Goal: Download file/media

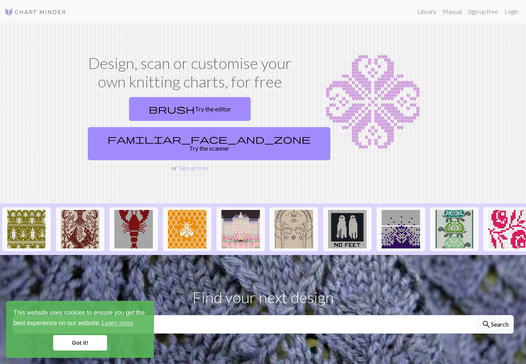
click at [95, 344] on link "Got it!" at bounding box center [80, 342] width 54 height 15
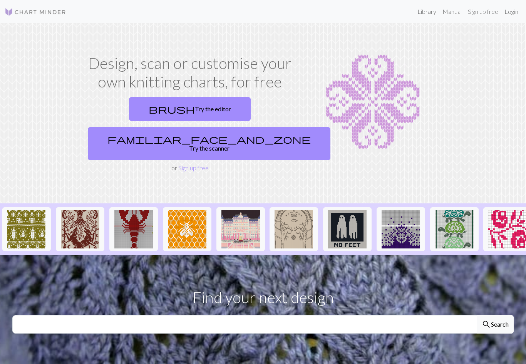
click at [148, 301] on div "This website uses cookies to ensure you get the best experience on our website.…" at bounding box center [80, 329] width 148 height 57
click at [120, 315] on input "text" at bounding box center [244, 324] width 464 height 18
type input "camouflage"
click at [495, 315] on button "search Search" at bounding box center [494, 324] width 37 height 18
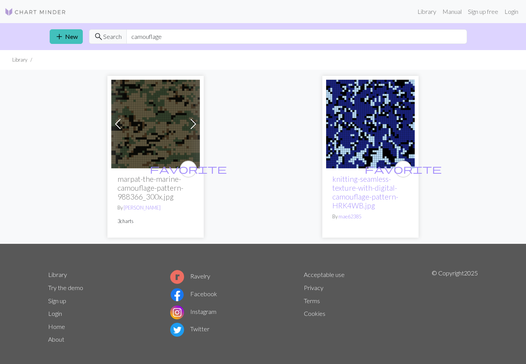
click at [147, 187] on h2 "marpat-the-marine-camouflage-pattern-988366_300x.jpg" at bounding box center [155, 187] width 76 height 27
click at [142, 178] on h2 "marpat-the-marine-camouflage-pattern-988366_300x.jpg" at bounding box center [155, 187] width 76 height 27
click at [139, 137] on img at bounding box center [155, 124] width 89 height 89
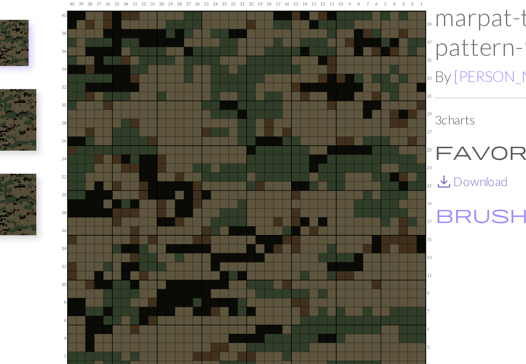
click at [289, 129] on link "save_alt Download" at bounding box center [307, 132] width 37 height 7
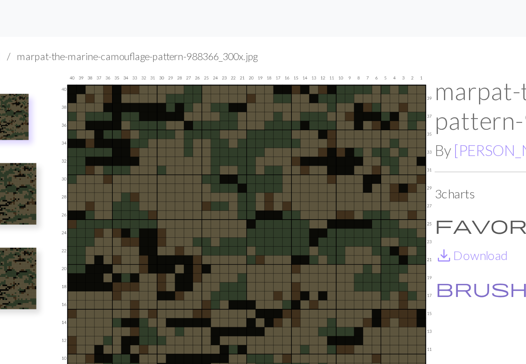
click at [289, 144] on button "brush Customise" at bounding box center [326, 149] width 75 height 10
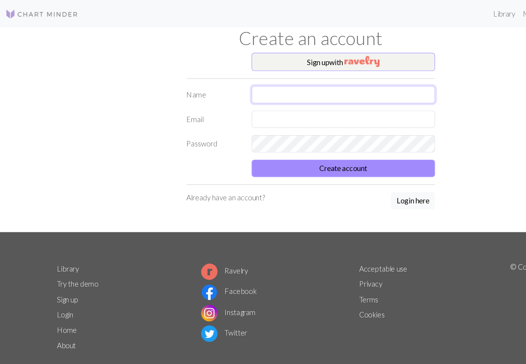
click at [317, 80] on input "text" at bounding box center [290, 80] width 155 height 15
type input "[PERSON_NAME]"
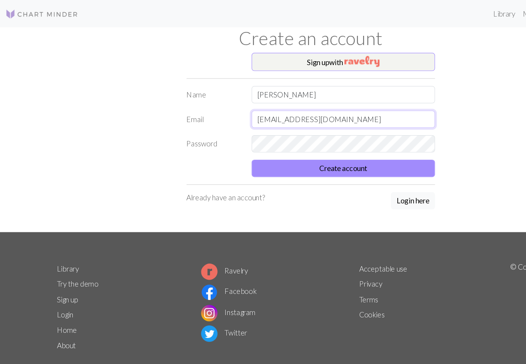
type input "[EMAIL_ADDRESS][DOMAIN_NAME]"
